Goal: Task Accomplishment & Management: Complete application form

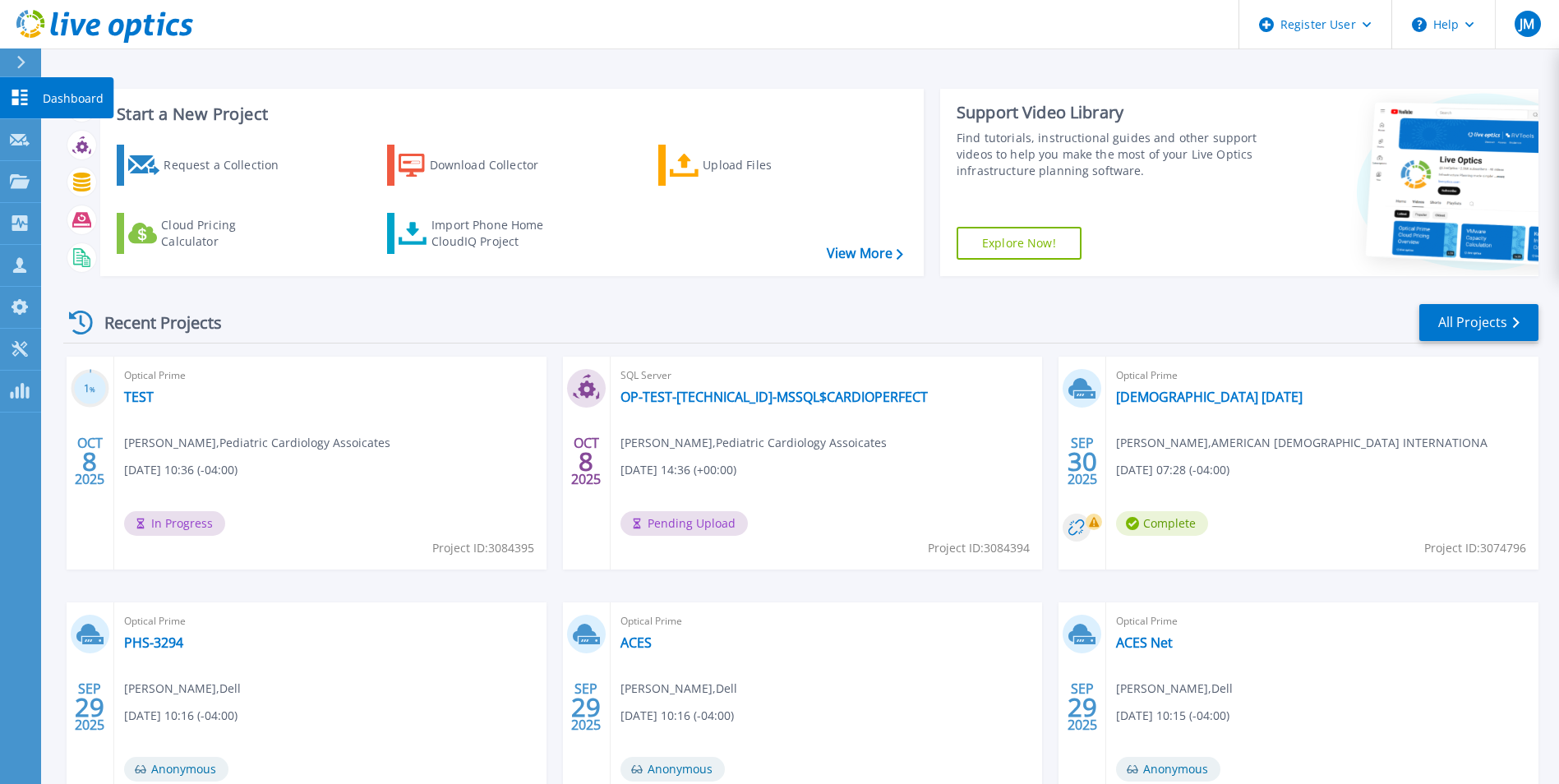
click at [4, 97] on link "Dashboard Dashboard" at bounding box center [21, 98] width 41 height 42
click at [225, 176] on div "Request a Collection" at bounding box center [229, 165] width 132 height 33
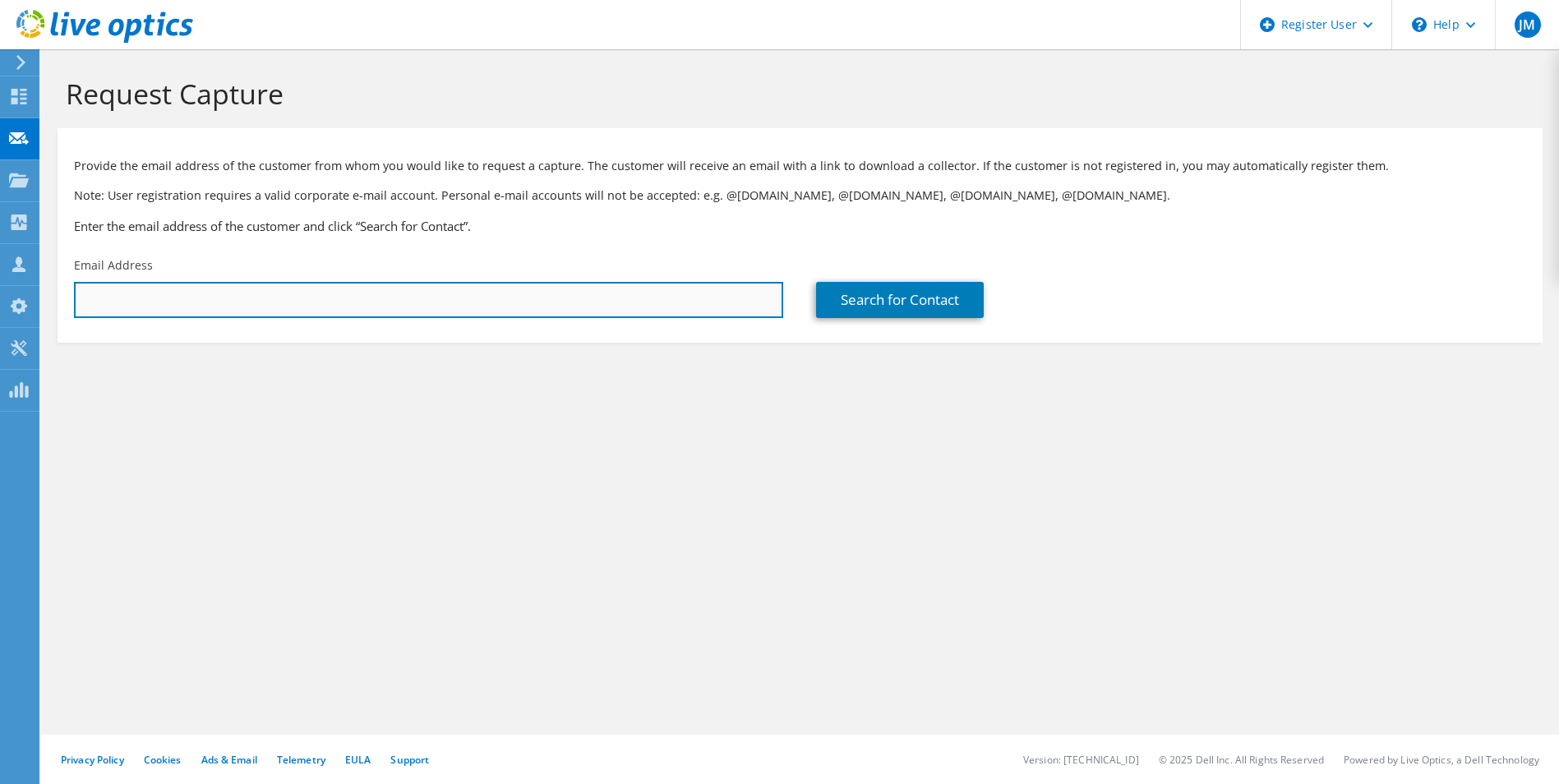
click at [309, 309] on input "text" at bounding box center [428, 300] width 709 height 36
type input "a"
click at [285, 297] on input "text" at bounding box center [428, 300] width 709 height 36
paste input "arrapaj@kimberamerica.com"
type input "arrapaj@kimberamerica.com"
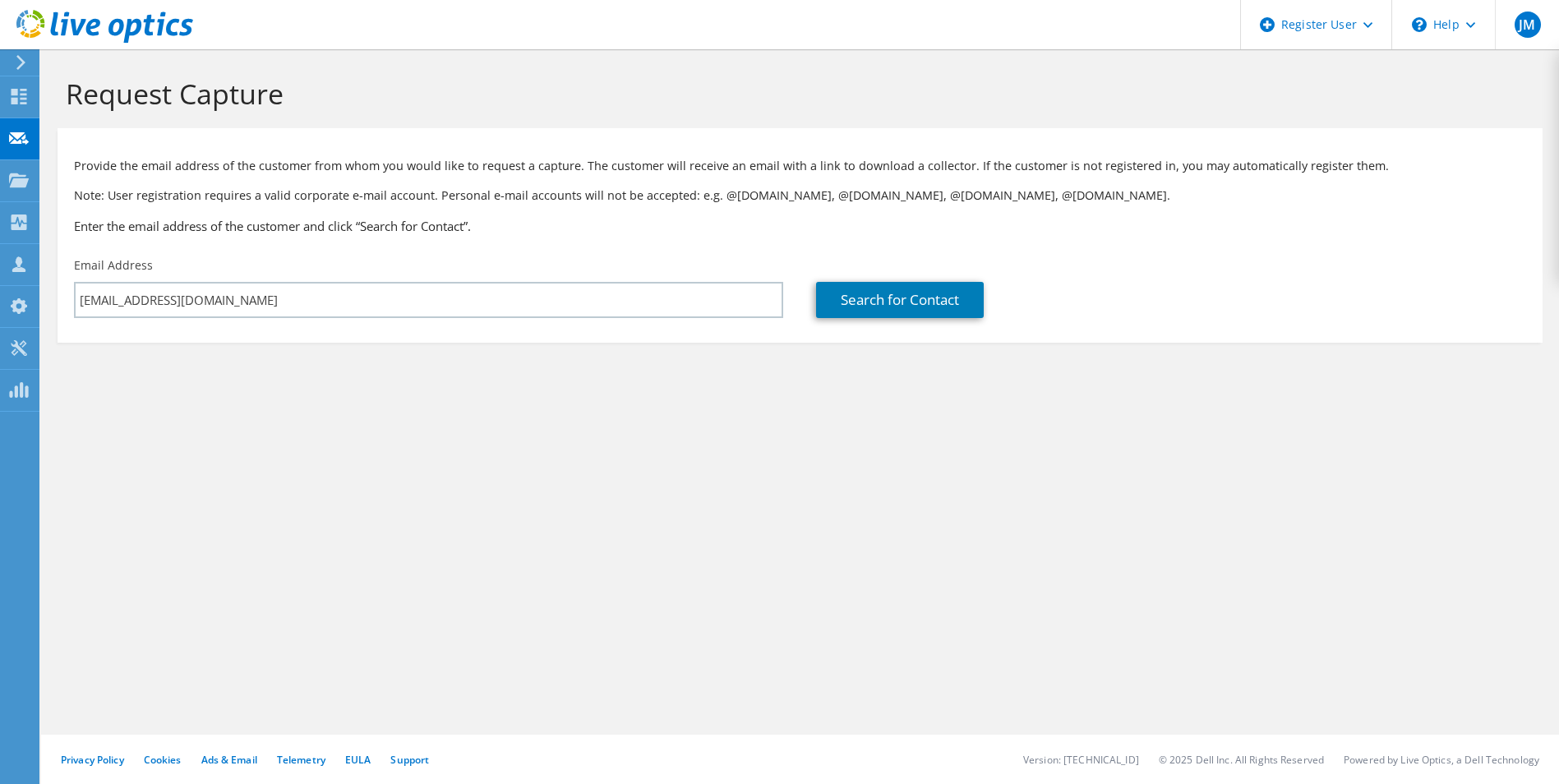
click at [399, 411] on section "Request Capture Provide the email address of the customer from whom you would l…" at bounding box center [800, 237] width 1518 height 376
click at [885, 293] on link "Search for Contact" at bounding box center [899, 300] width 168 height 36
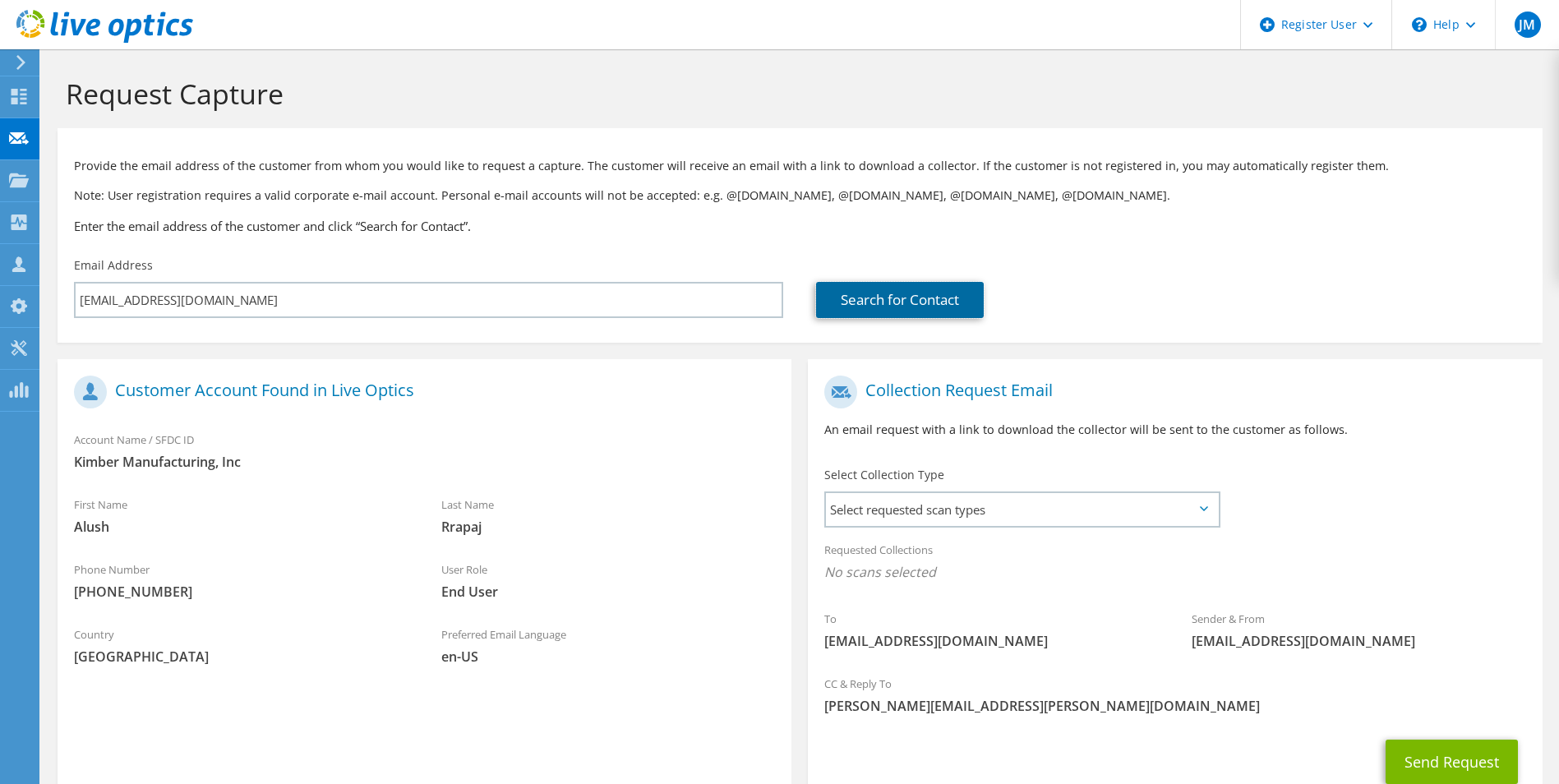
scroll to position [115, 0]
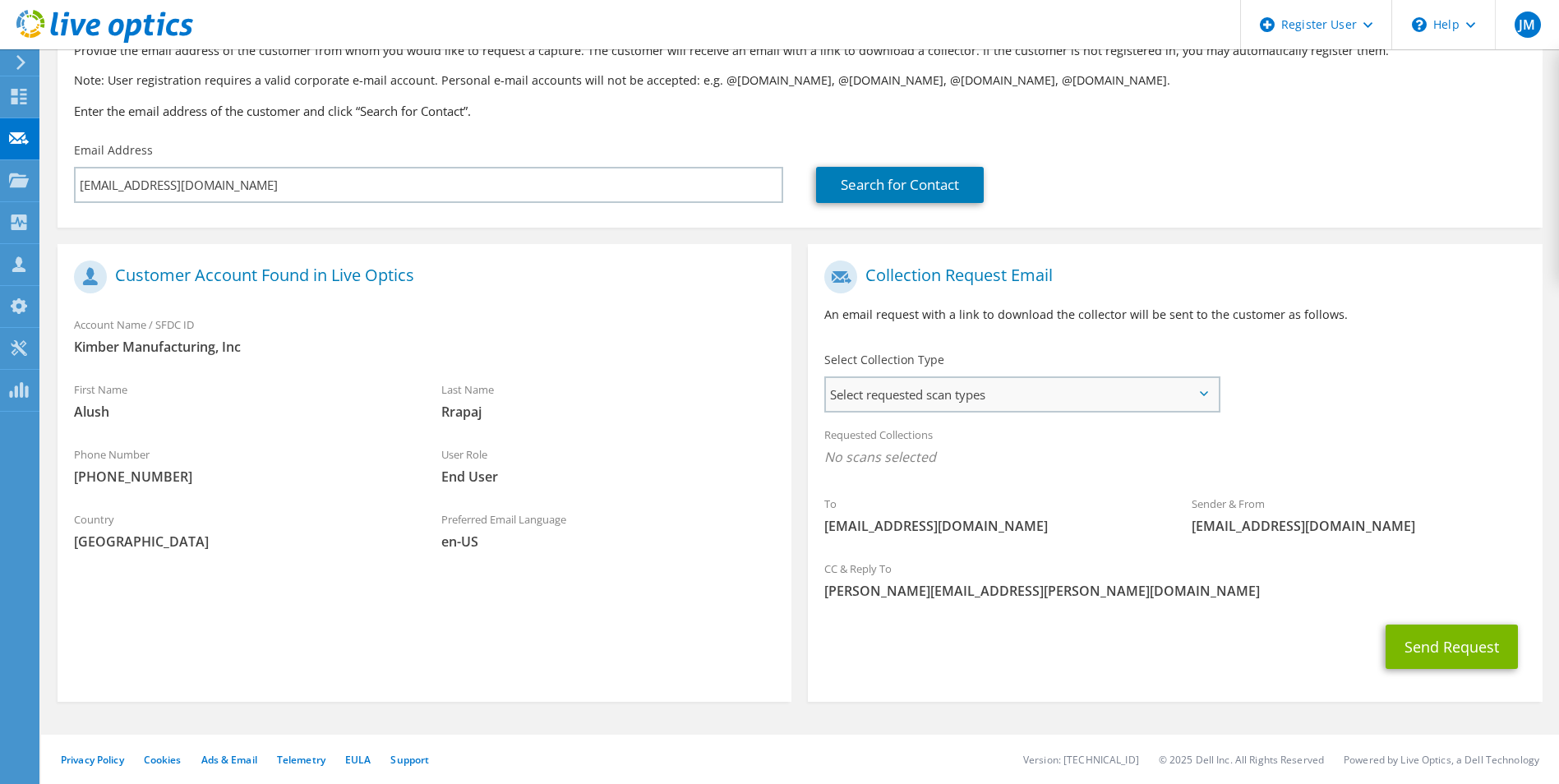
click at [1141, 388] on span "Select requested scan types" at bounding box center [1021, 394] width 391 height 33
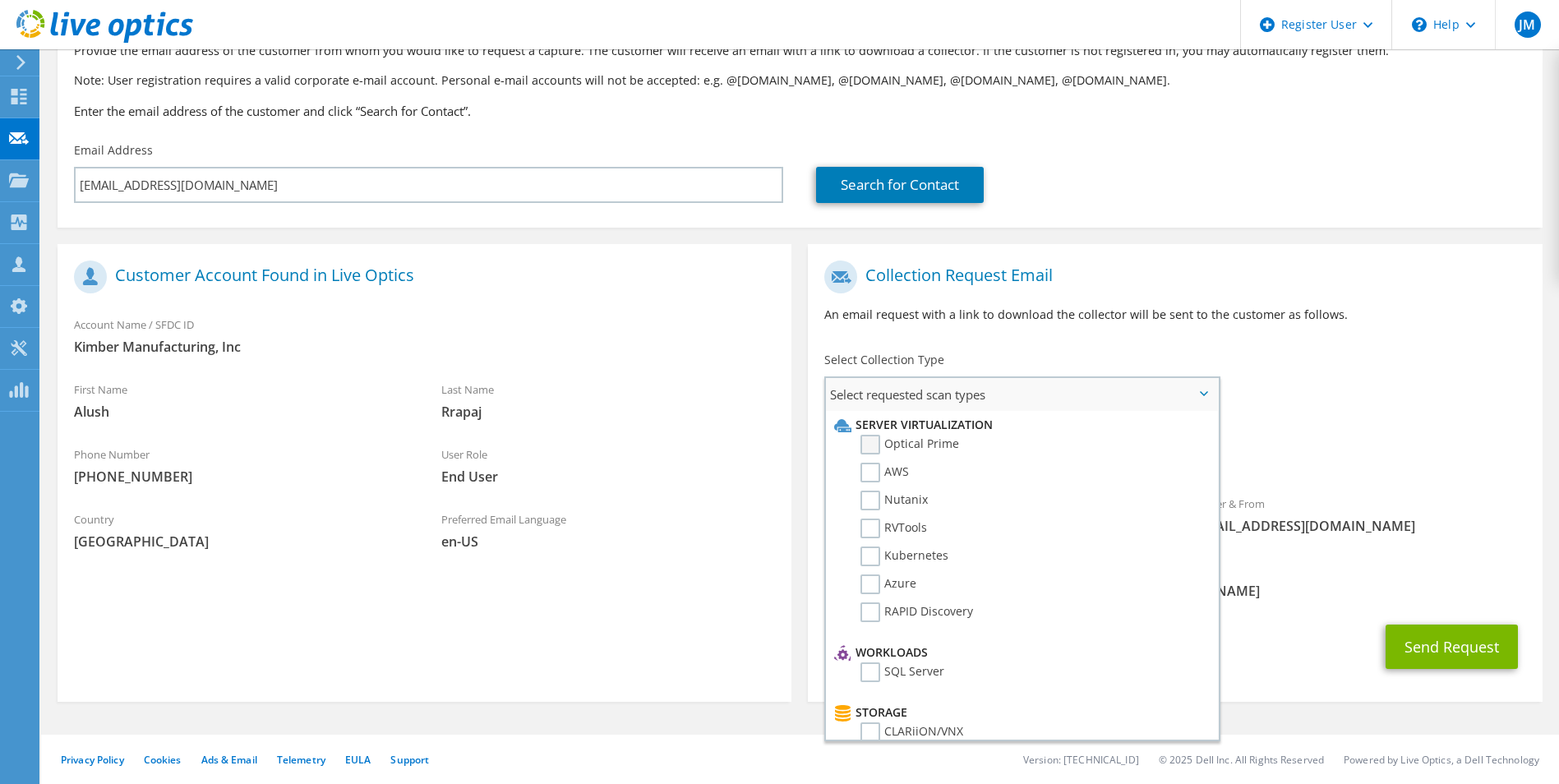
click at [871, 436] on label "Optical Prime" at bounding box center [910, 444] width 99 height 20
click at [0, 0] on input "Optical Prime" at bounding box center [0, 0] width 0 height 0
click at [1296, 353] on div "To arrapaj@kimberamerica.com Sender & From liveoptics@liveoptics.com" at bounding box center [1175, 404] width 734 height 304
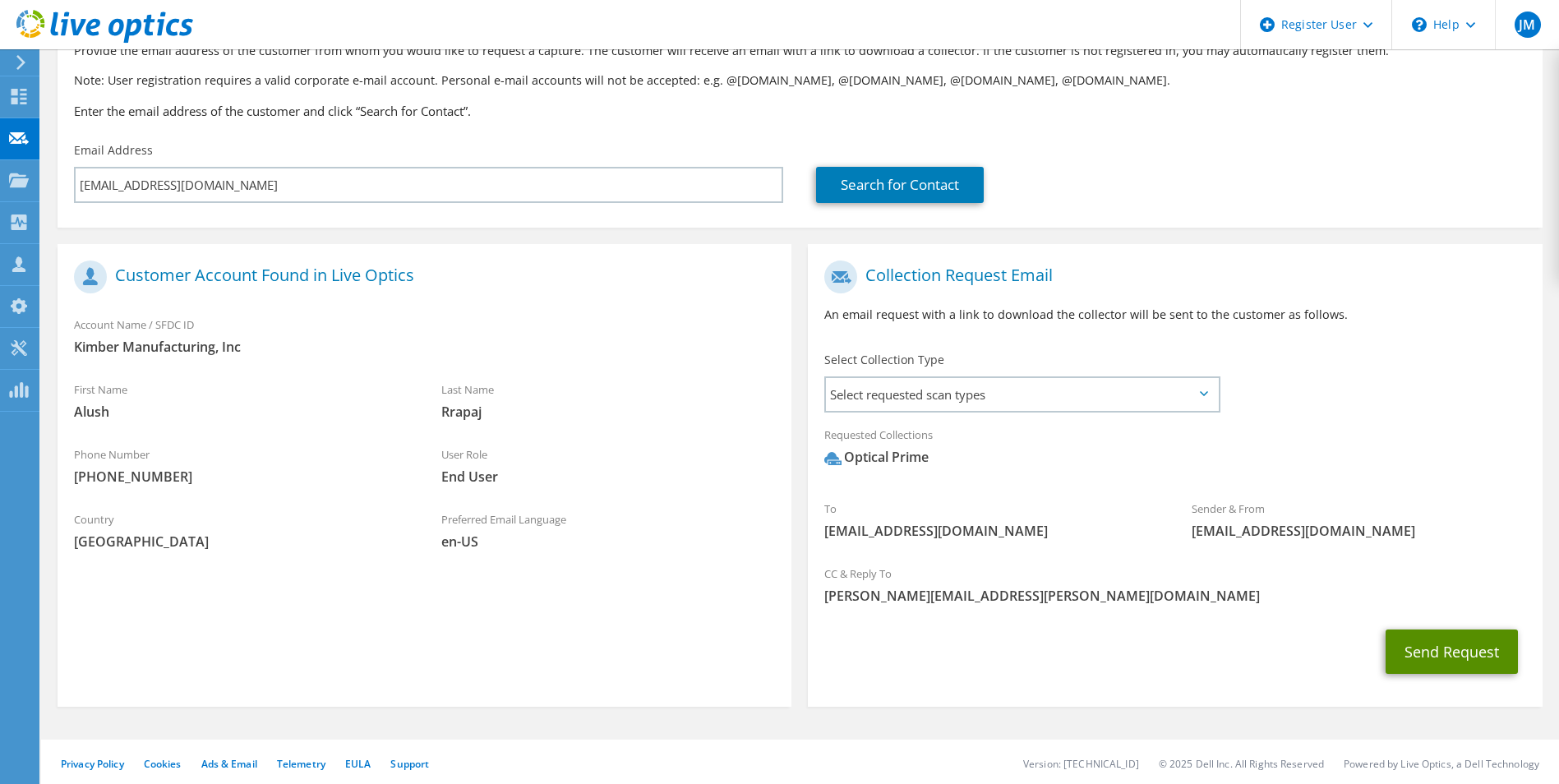
click at [1432, 640] on button "Send Request" at bounding box center [1451, 650] width 132 height 44
